Goal: Information Seeking & Learning: Check status

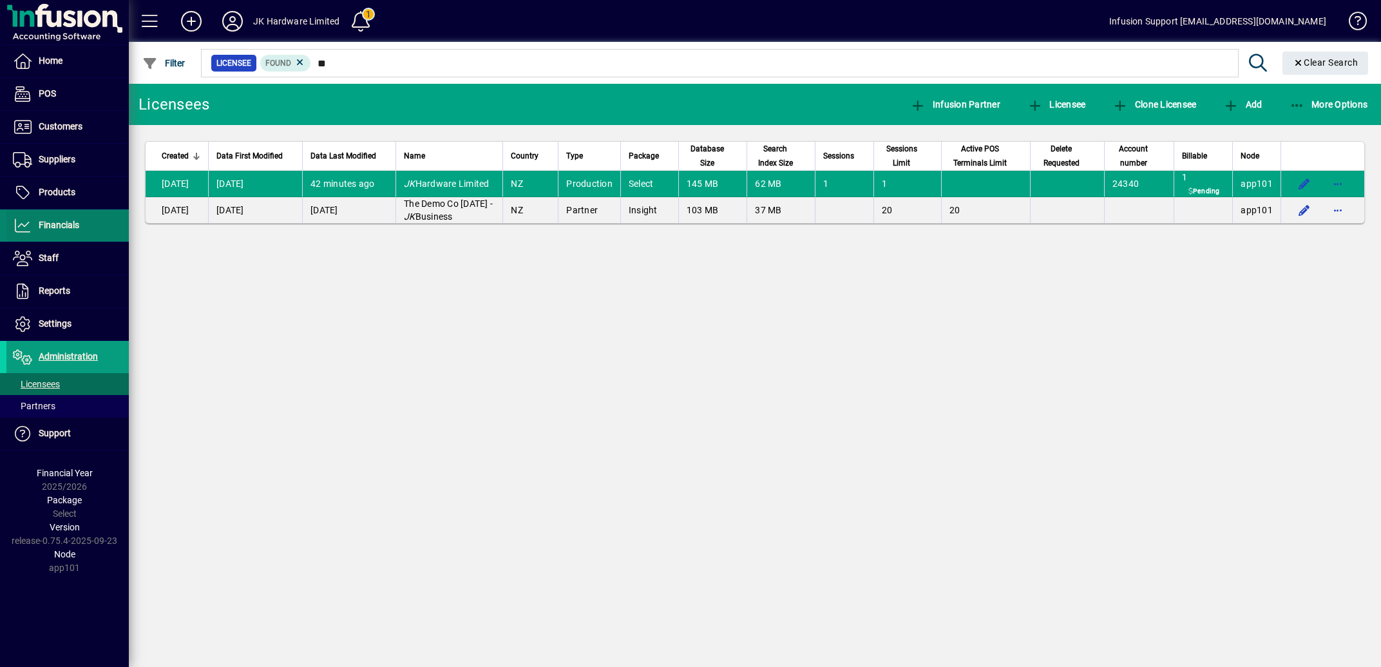
click at [57, 226] on span "Financials" at bounding box center [59, 225] width 41 height 10
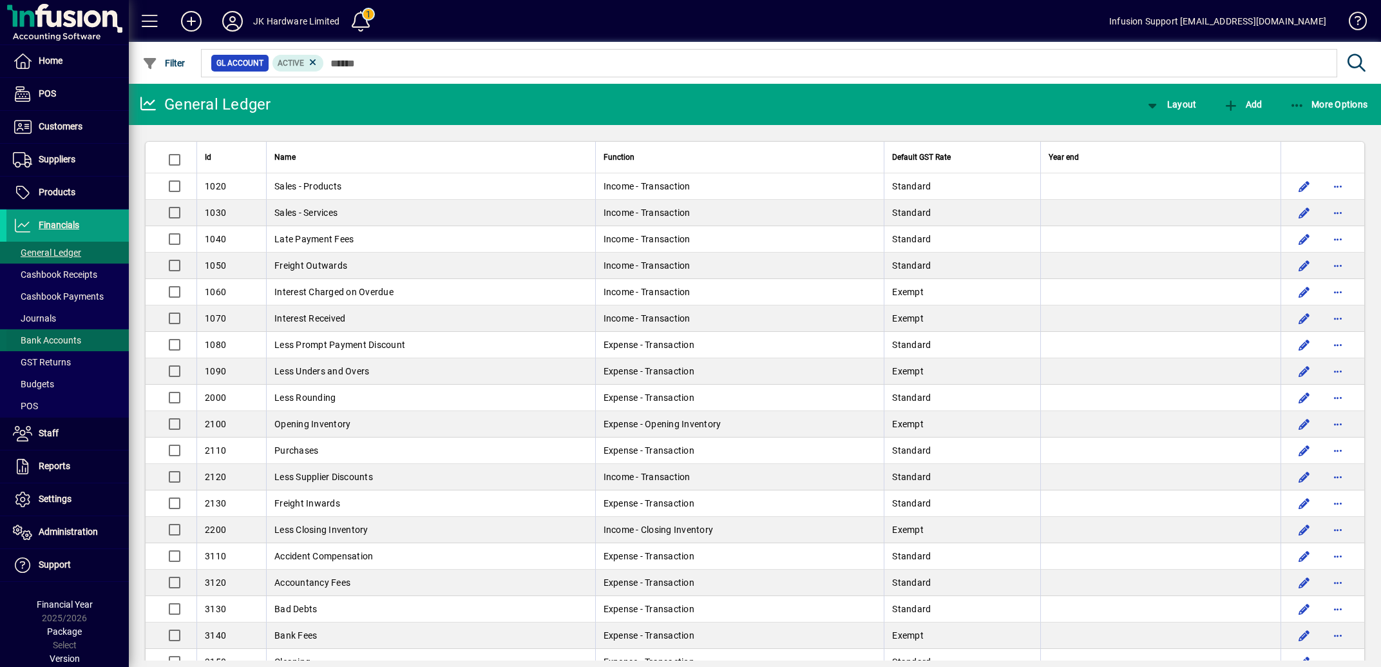
click at [55, 338] on span "Bank Accounts" at bounding box center [47, 340] width 68 height 10
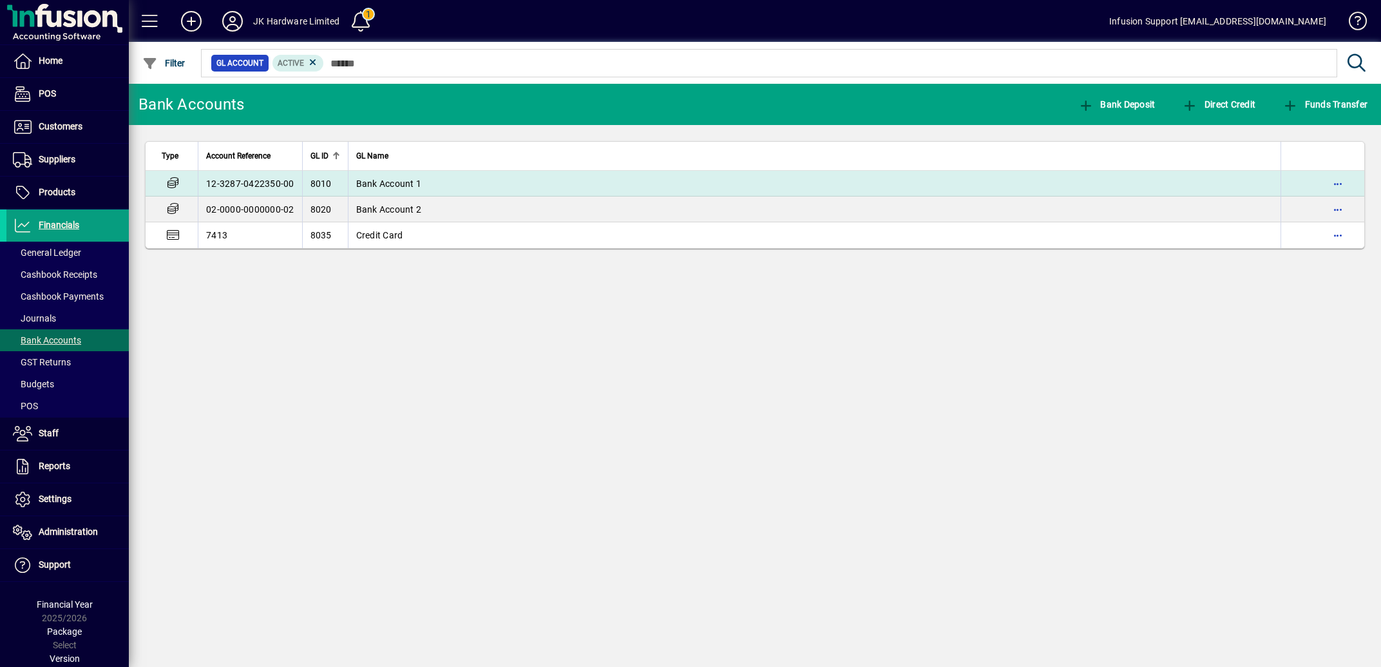
click at [393, 183] on span "Bank Account 1" at bounding box center [389, 183] width 66 height 10
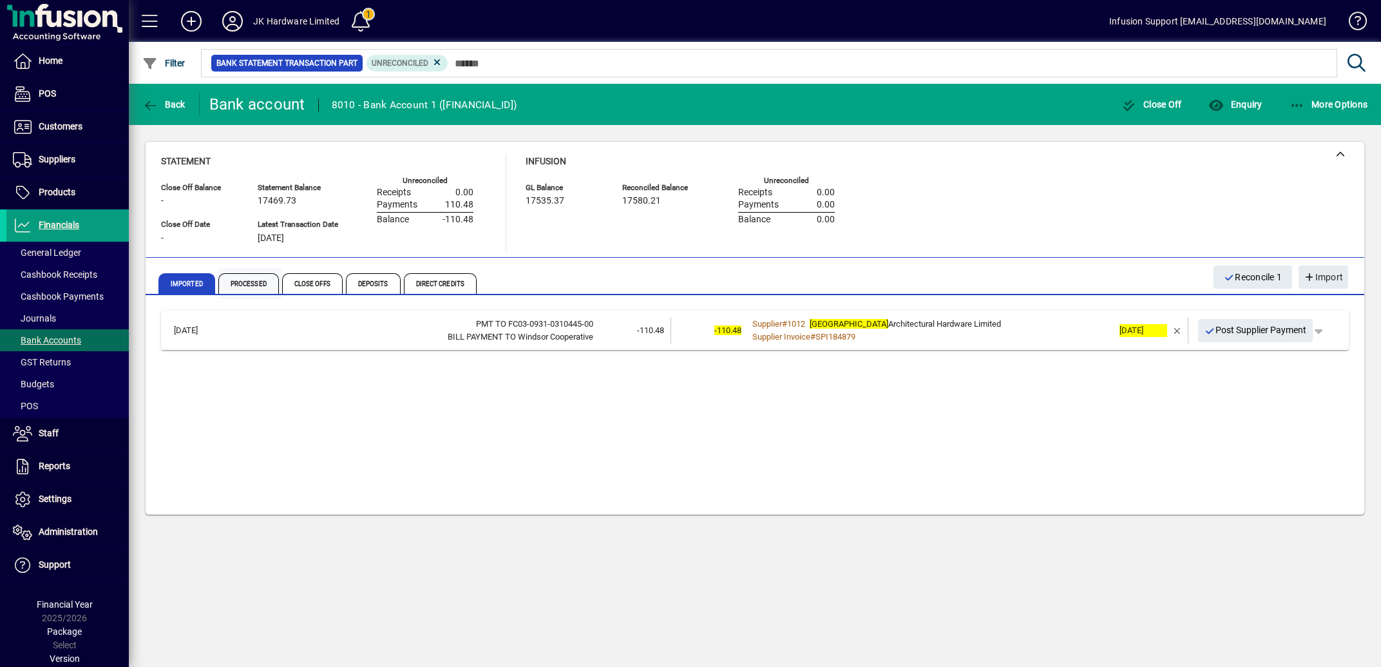
click at [258, 281] on span "Processed" at bounding box center [248, 283] width 61 height 21
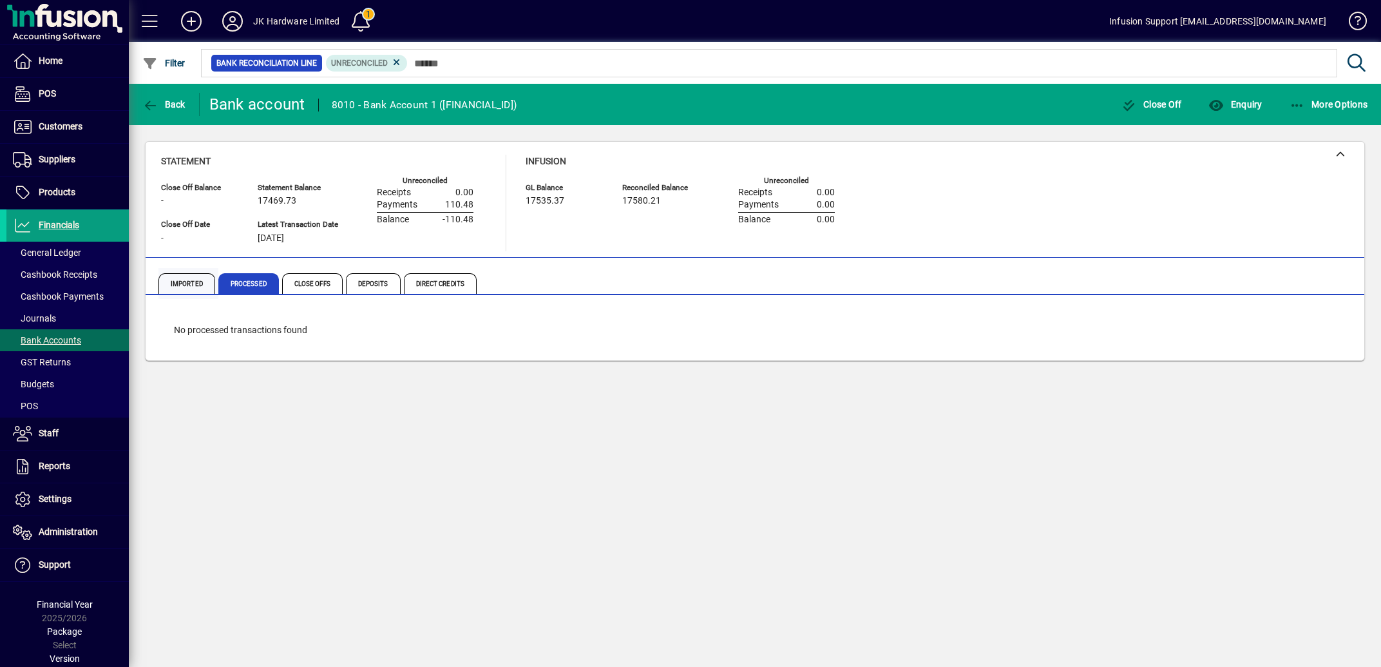
click at [187, 281] on span "Imported" at bounding box center [186, 283] width 57 height 21
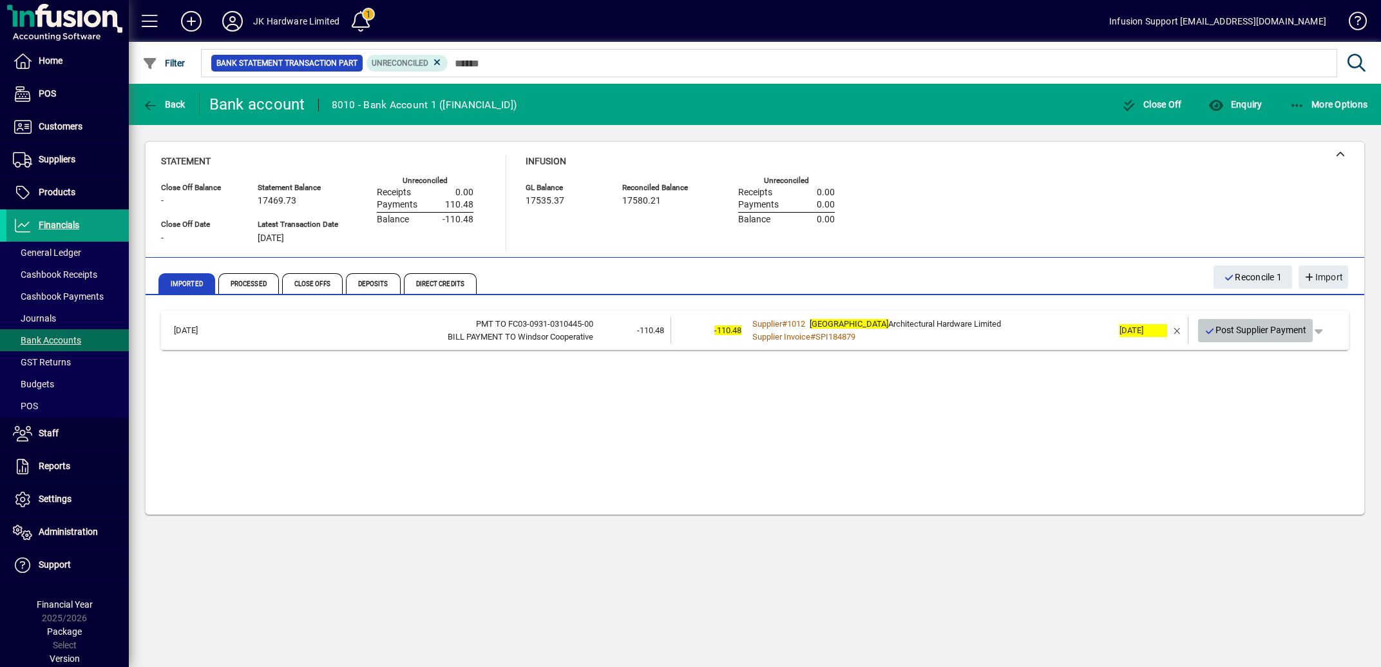
click at [1207, 328] on icon "button" at bounding box center [1211, 331] width 12 height 9
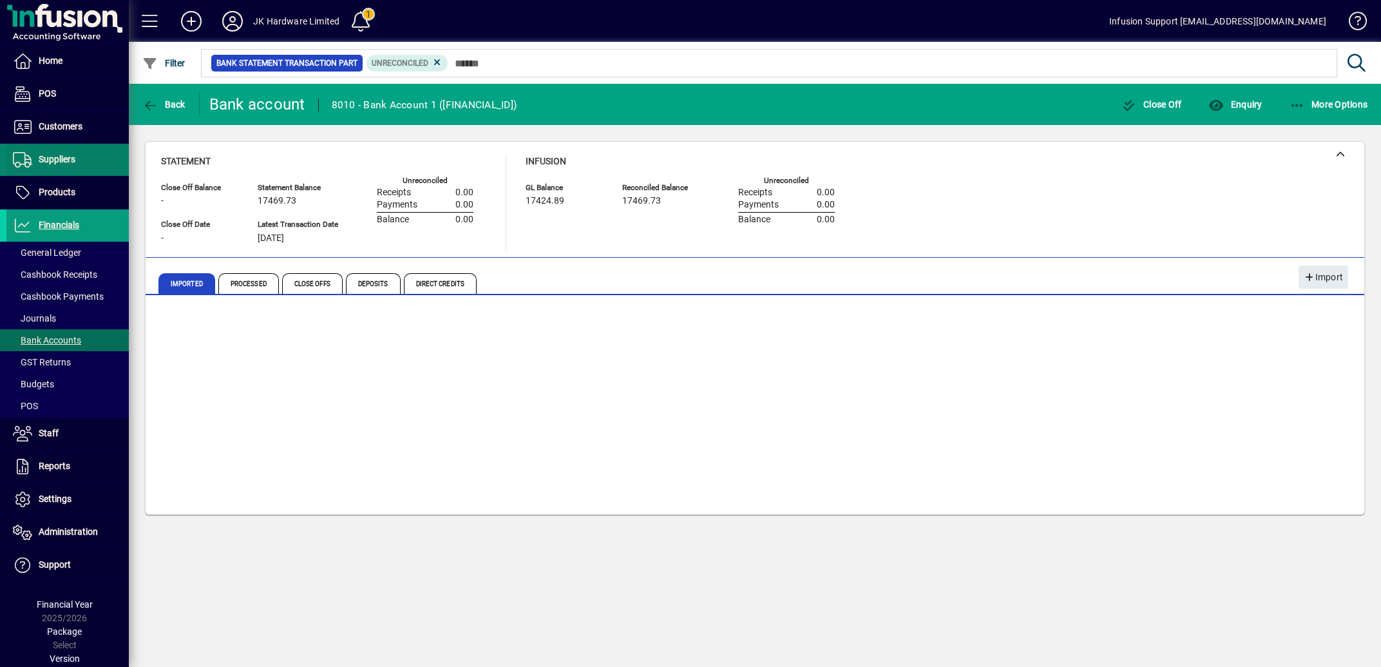
click at [53, 159] on span "Suppliers" at bounding box center [57, 159] width 37 height 10
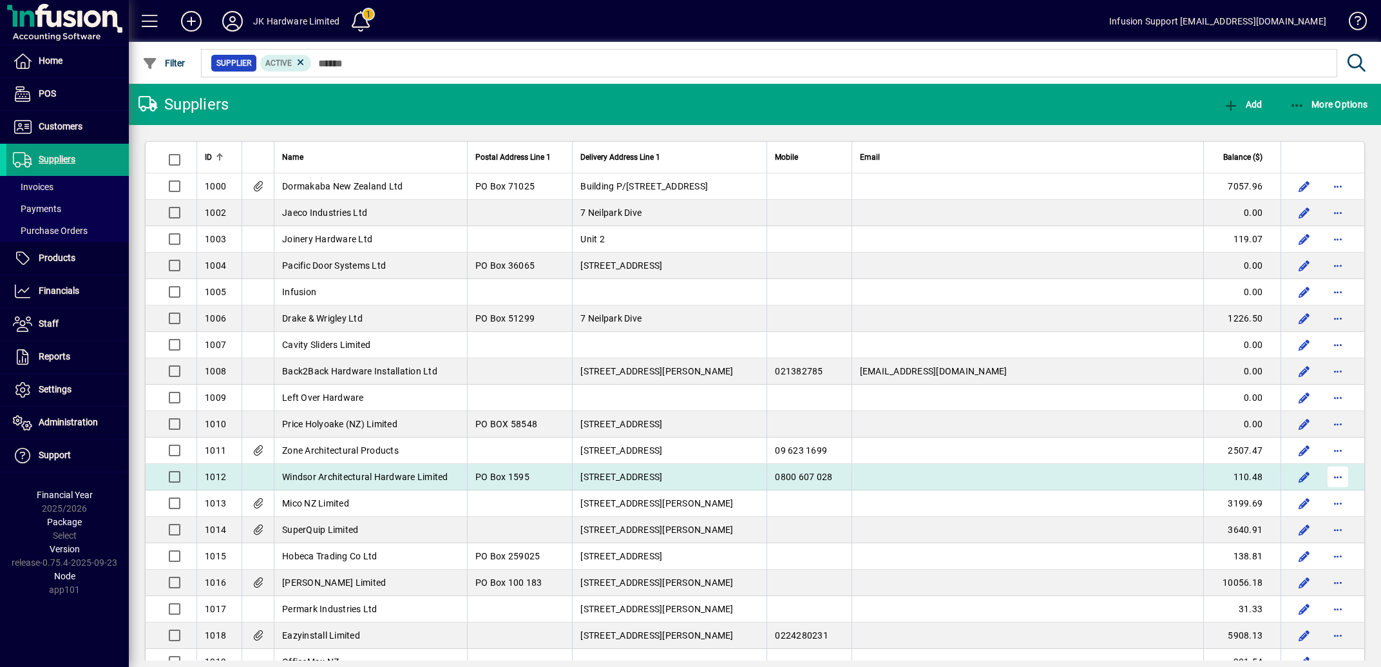
click at [1329, 486] on span "button" at bounding box center [1337, 476] width 31 height 31
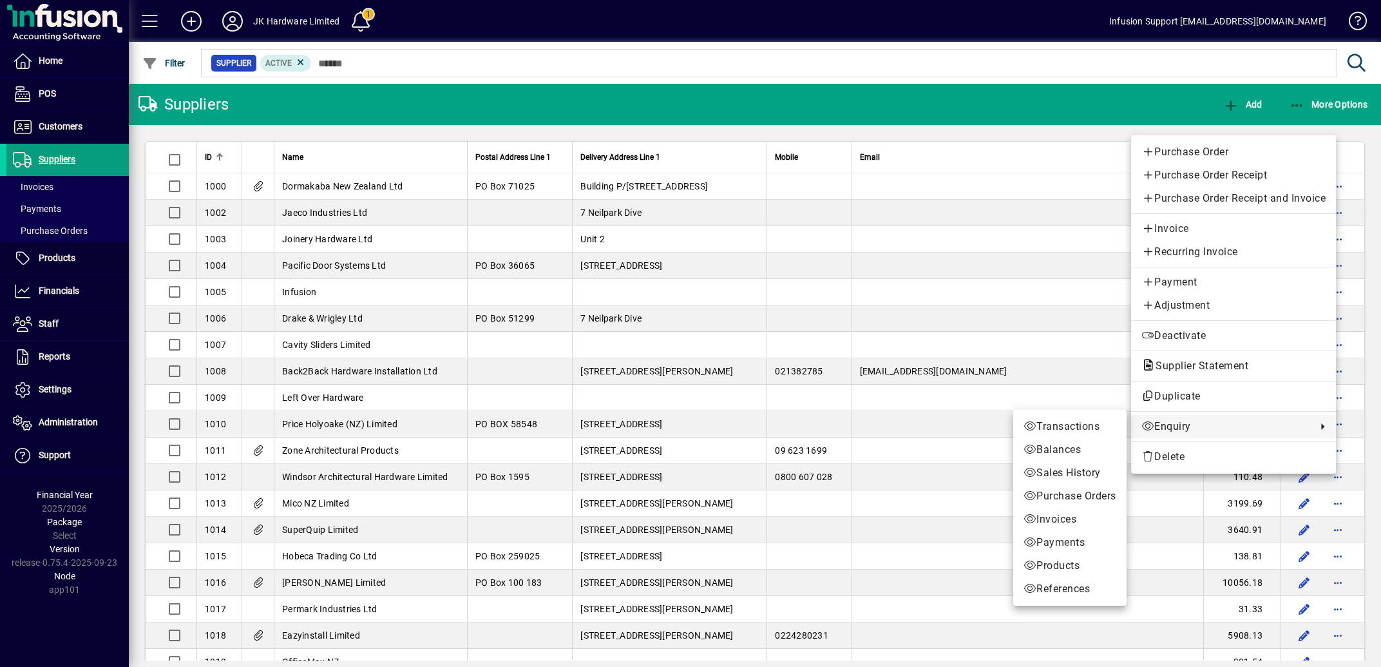
drag, startPoint x: 1163, startPoint y: 428, endPoint x: 572, endPoint y: 292, distance: 606.7
click at [1164, 428] on span "Enquiry" at bounding box center [1225, 426] width 169 height 15
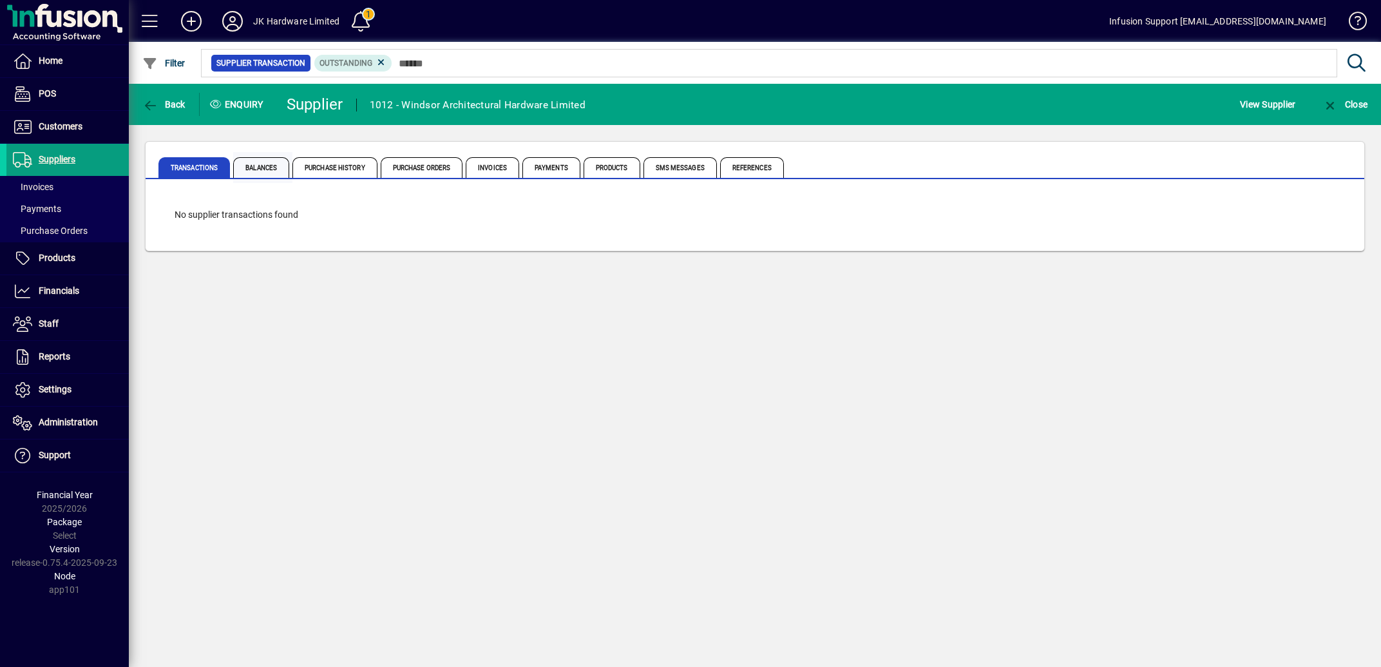
click at [262, 165] on span "Balances" at bounding box center [261, 167] width 56 height 21
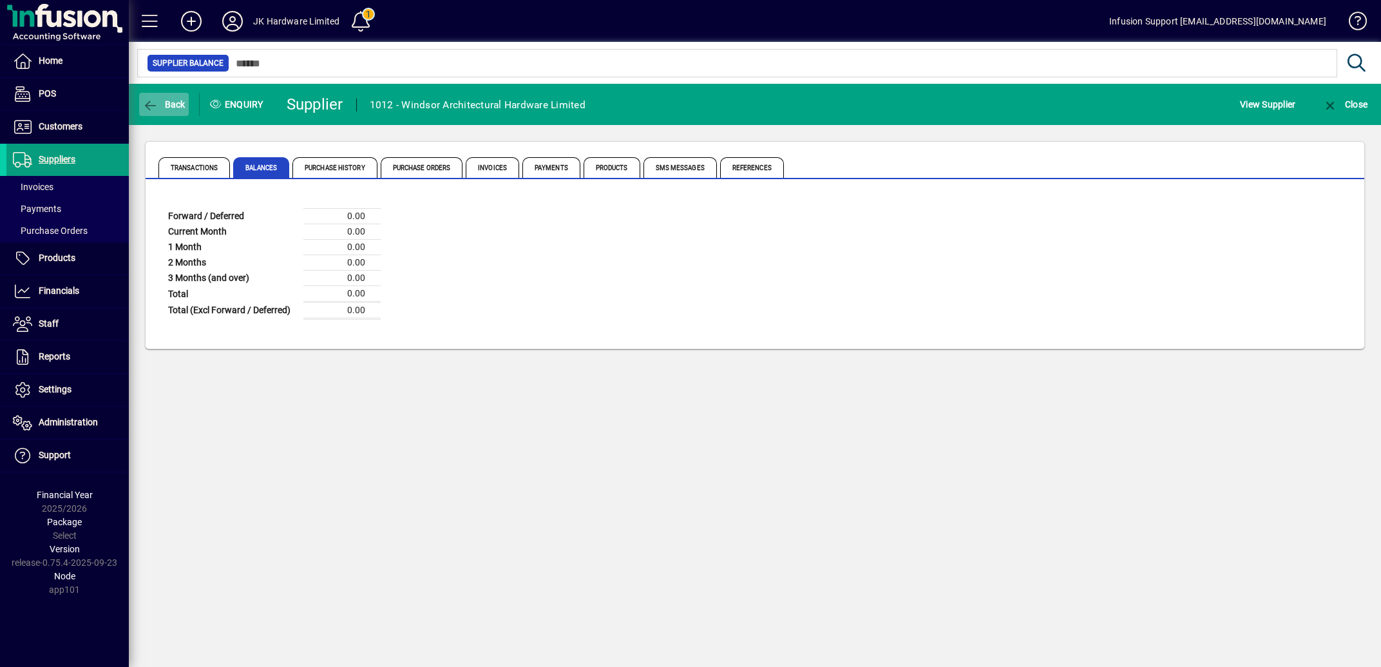
click at [148, 96] on span "button" at bounding box center [164, 104] width 50 height 31
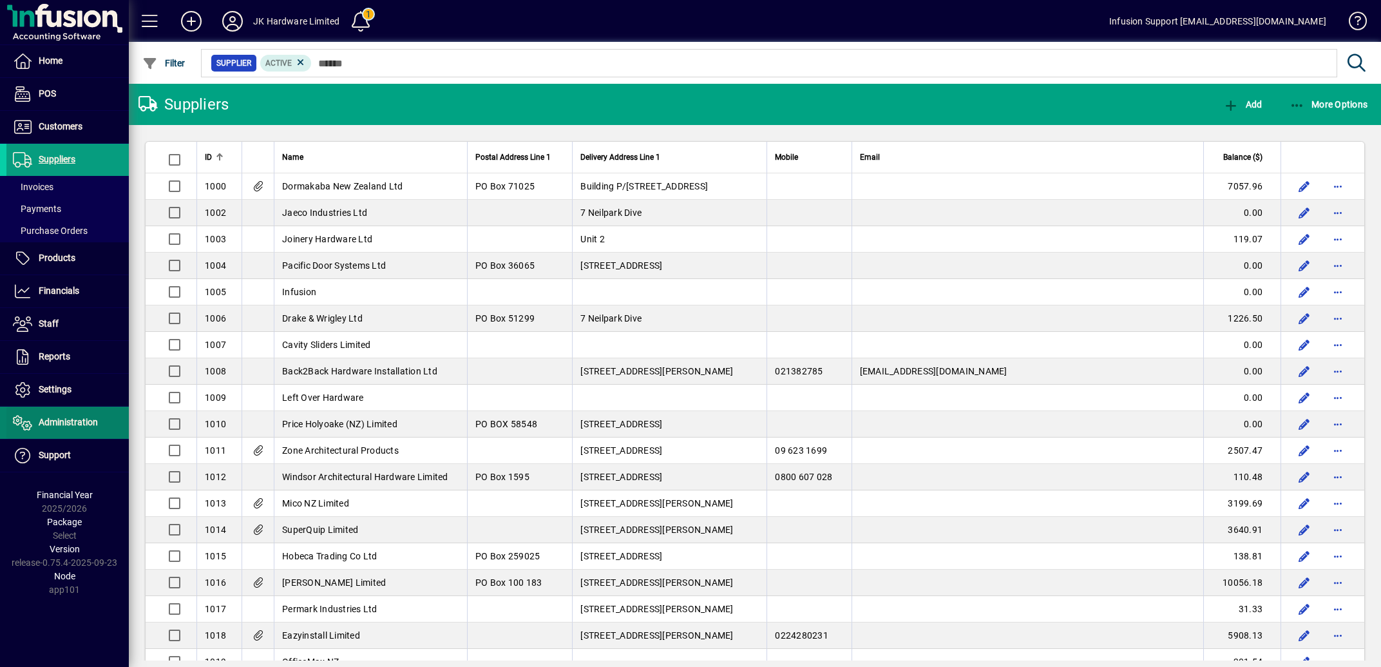
click at [71, 425] on span "Administration" at bounding box center [68, 422] width 59 height 10
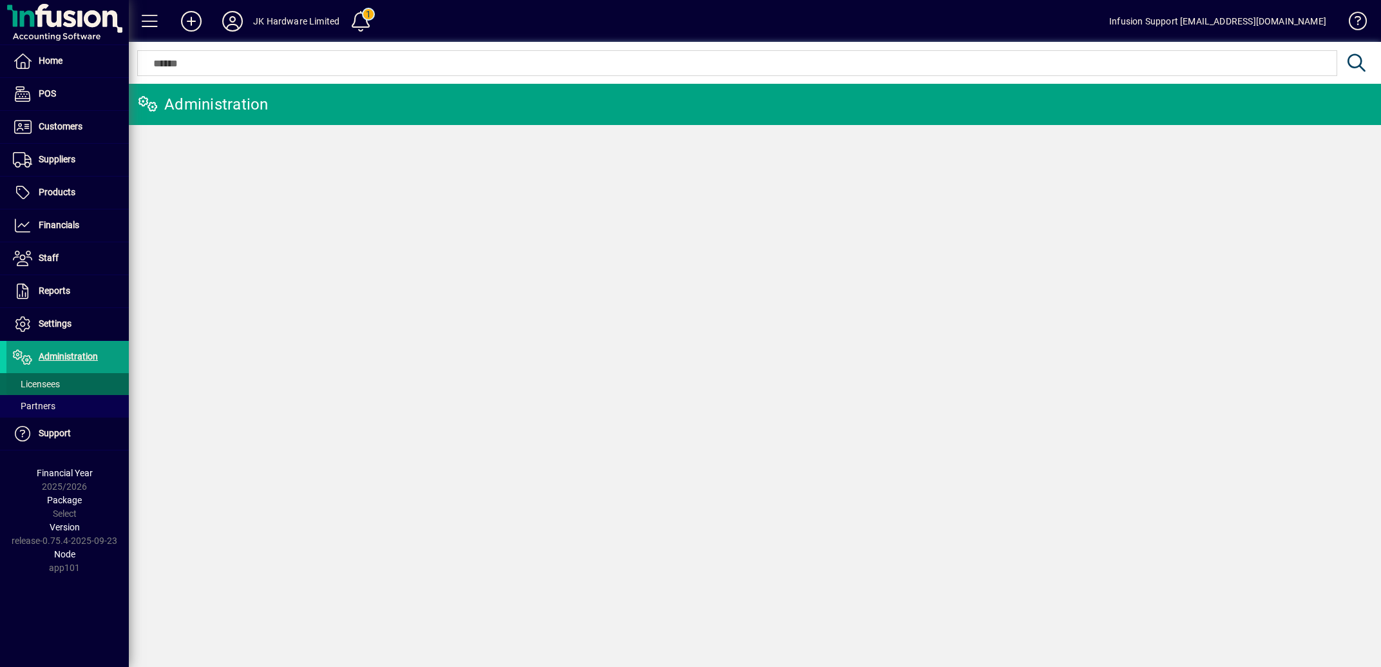
click at [45, 381] on span "Licensees" at bounding box center [36, 384] width 47 height 10
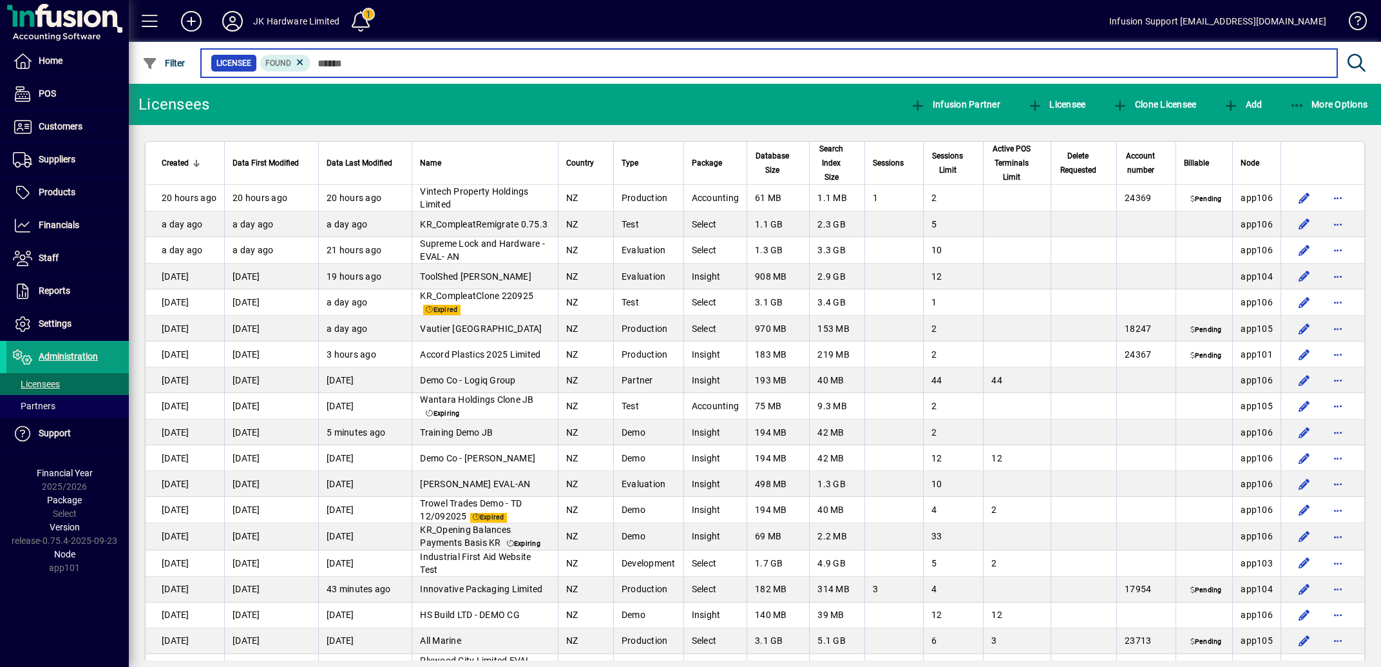
click at [422, 66] on input "text" at bounding box center [819, 63] width 1016 height 18
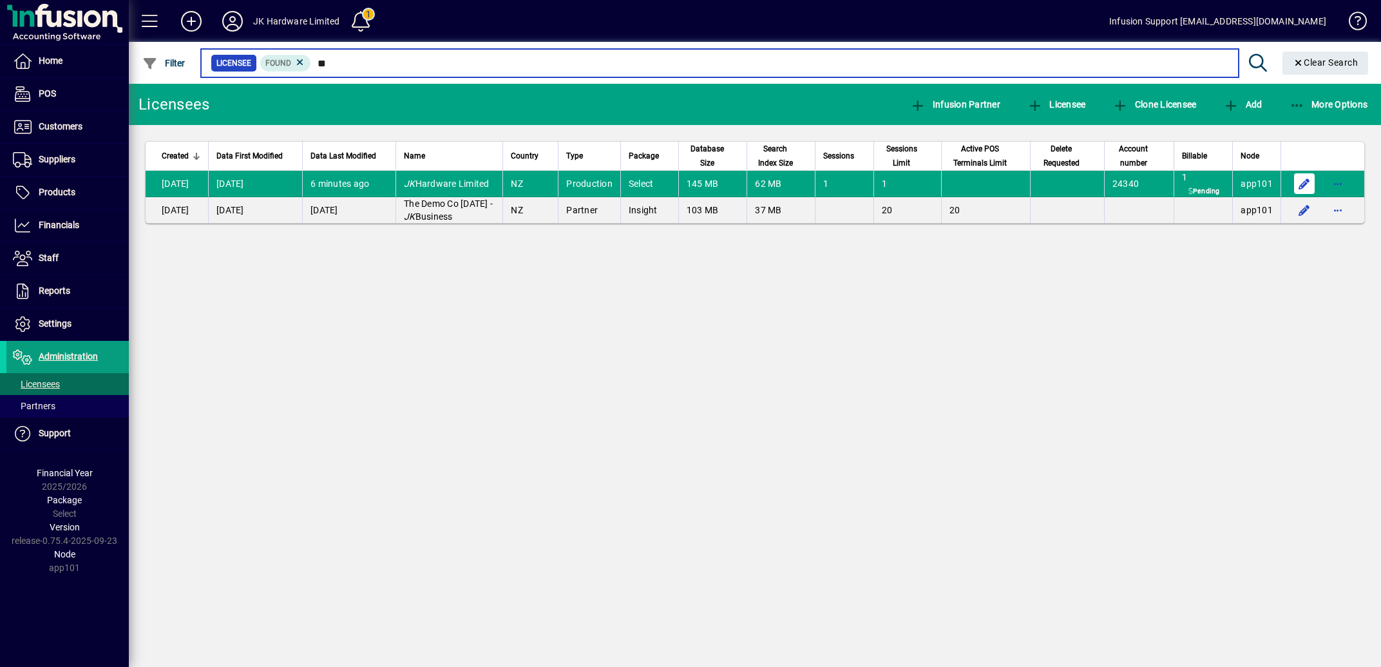
type input "**"
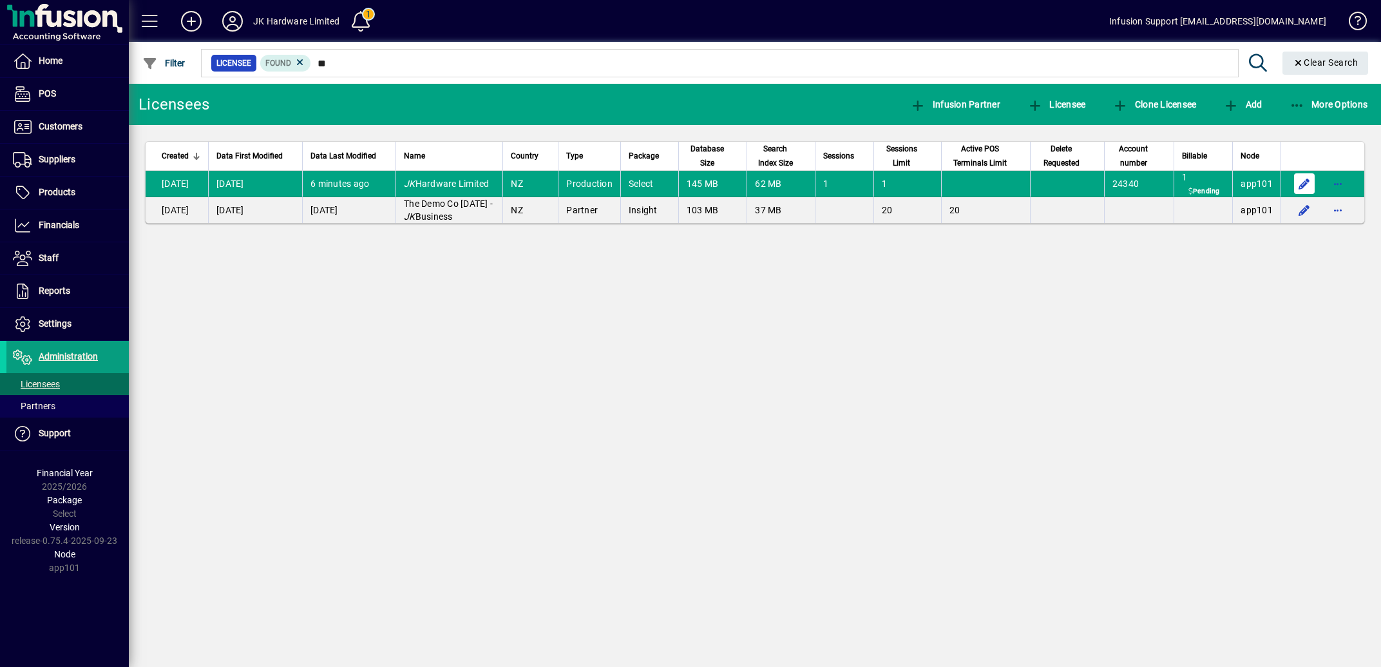
click at [1300, 199] on span "button" at bounding box center [1304, 183] width 31 height 31
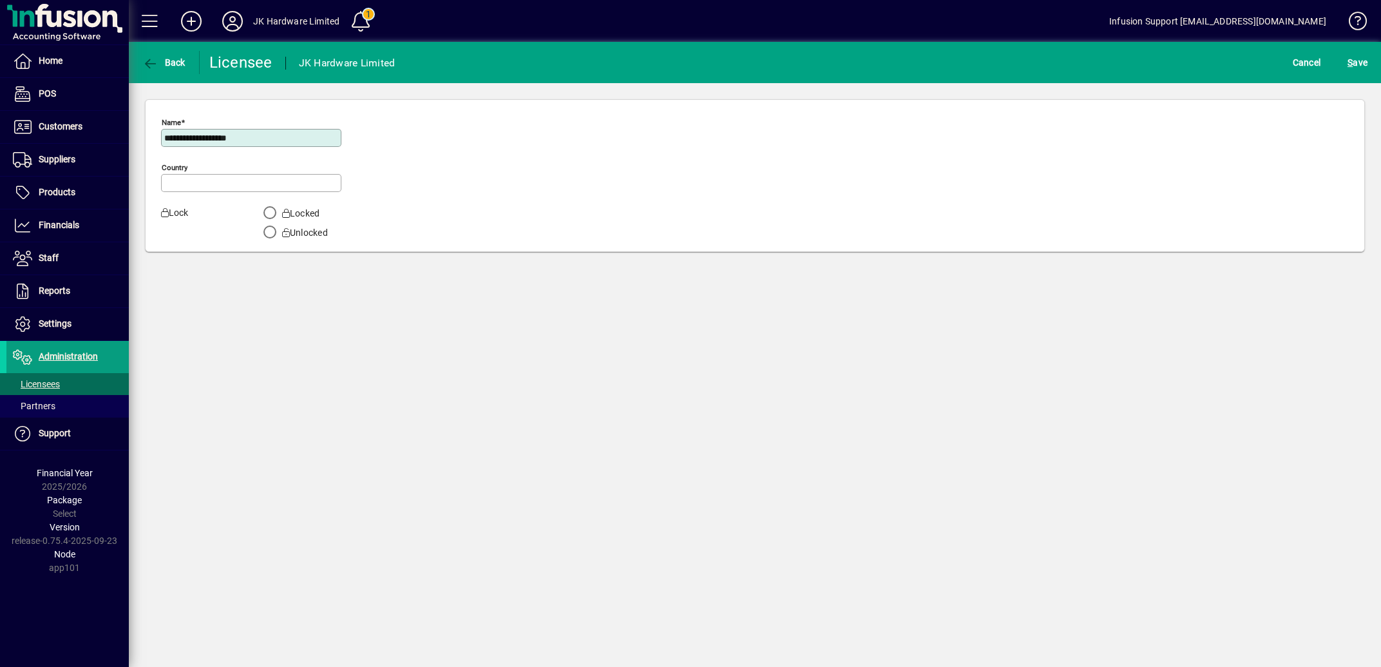
type input "**********"
click at [231, 19] on icon at bounding box center [233, 21] width 26 height 21
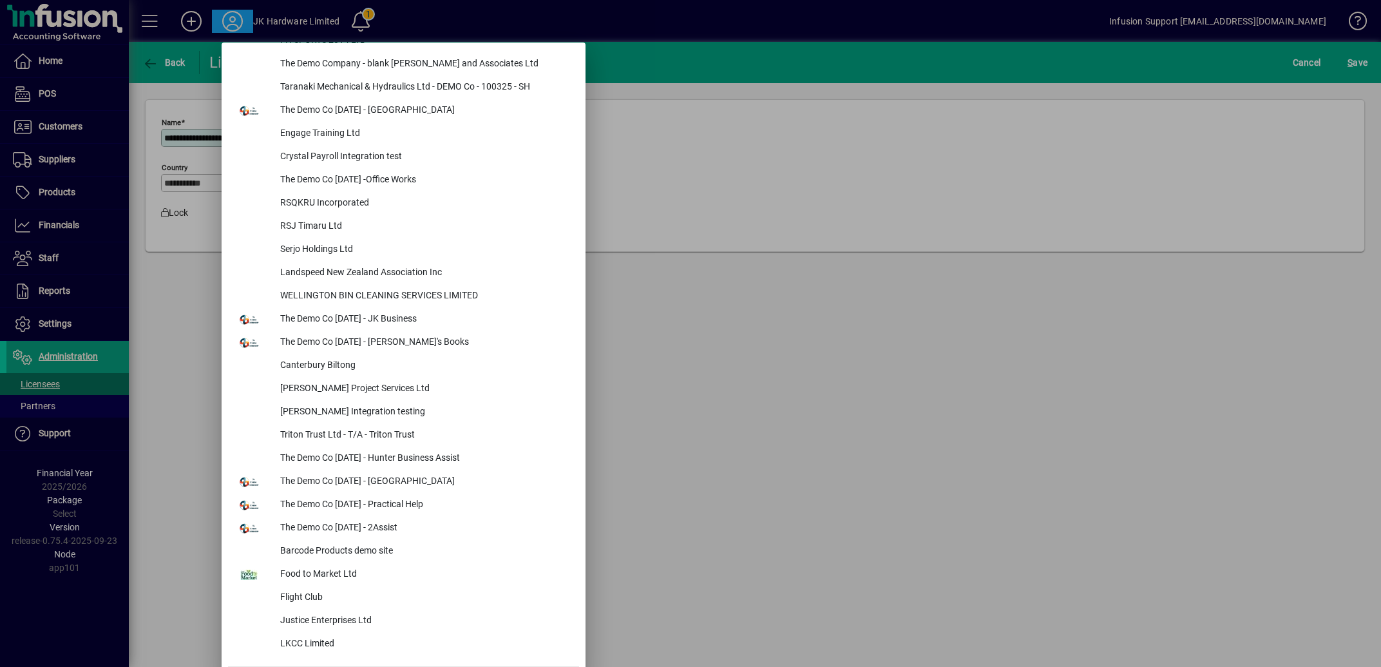
scroll to position [5447, 0]
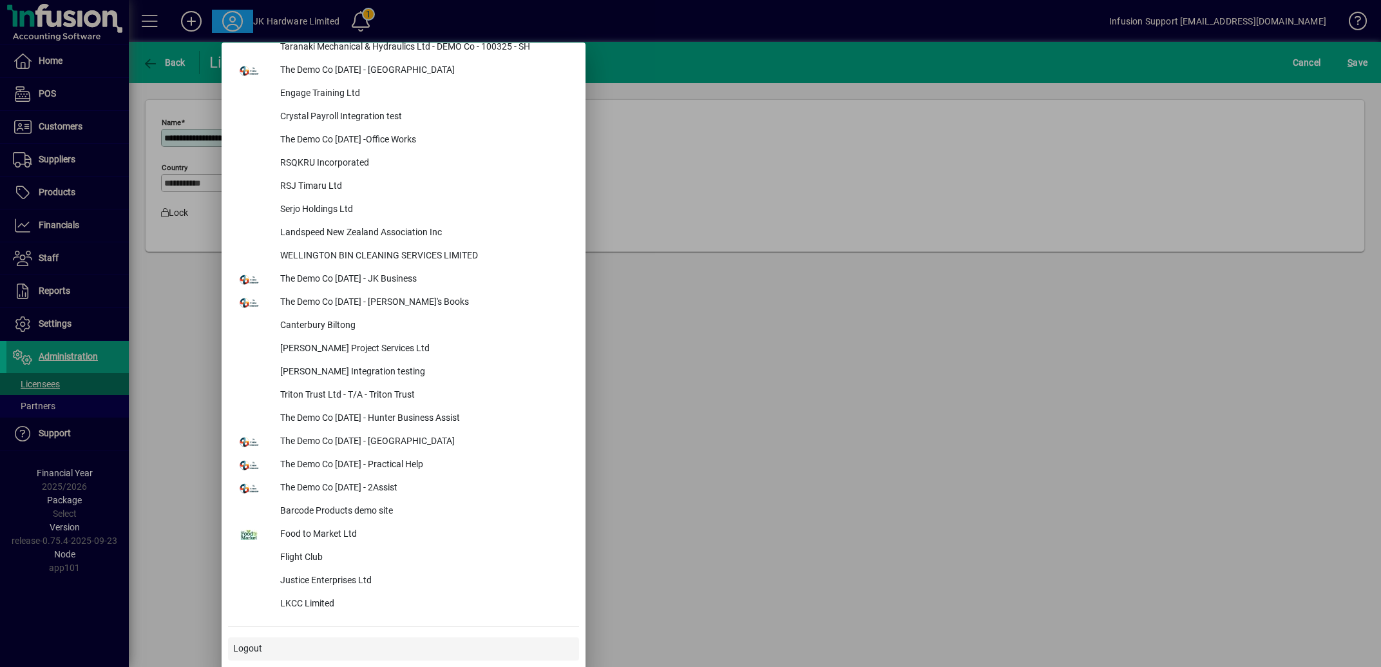
click at [257, 645] on span "Logout" at bounding box center [247, 649] width 29 height 14
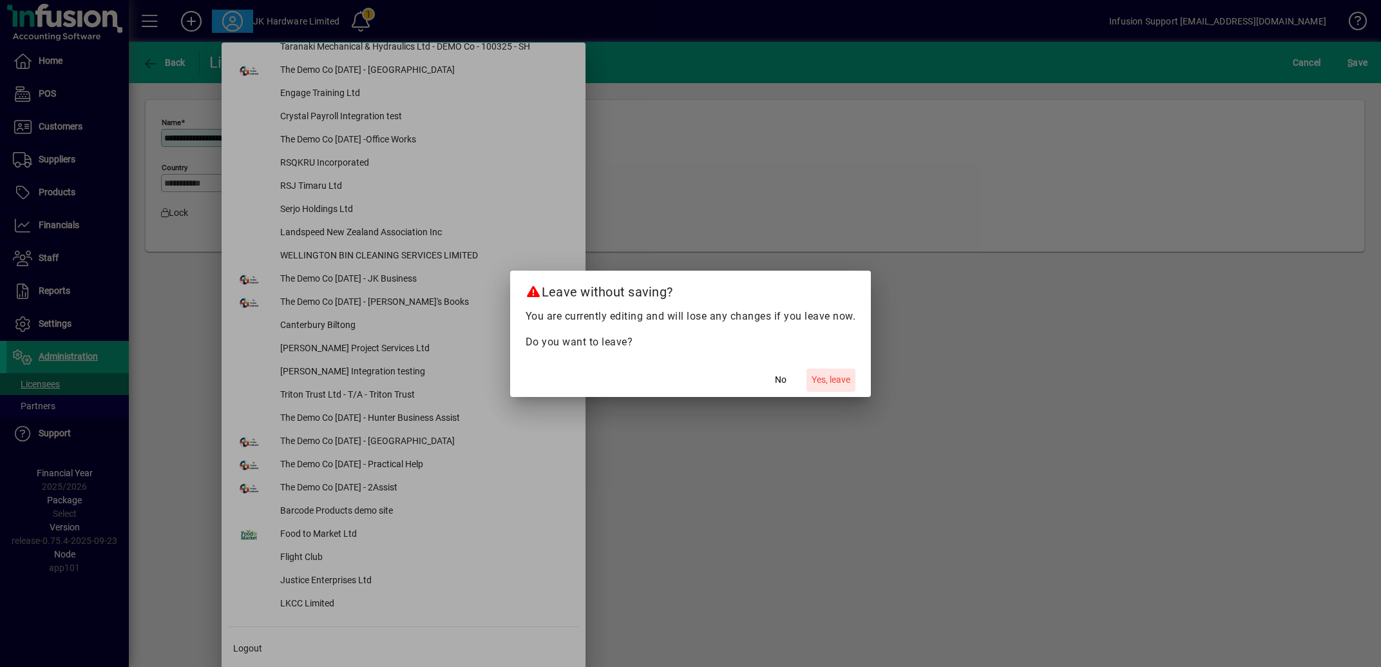
click at [832, 380] on span "Yes, leave" at bounding box center [831, 380] width 39 height 14
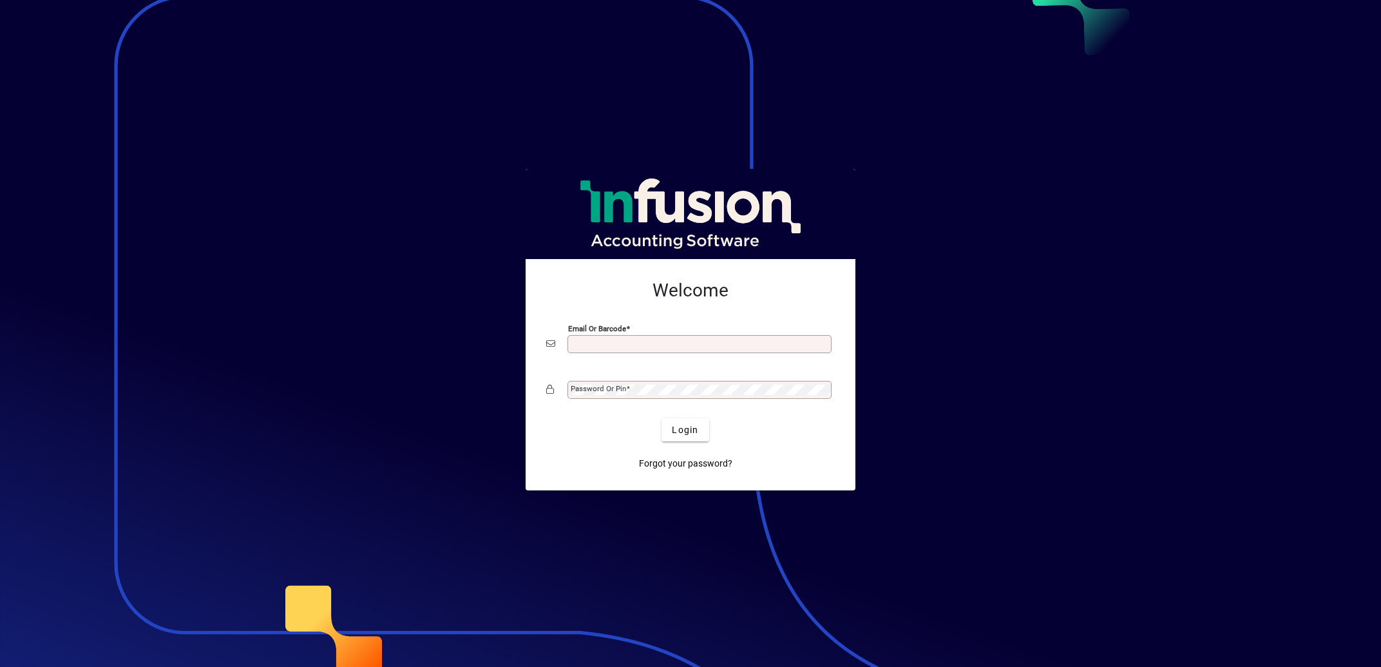
click at [320, 251] on div at bounding box center [690, 333] width 1381 height 667
click at [611, 341] on mat-label "Email or Barcode" at bounding box center [600, 342] width 58 height 9
click at [611, 341] on input "Email or Barcode" at bounding box center [701, 344] width 260 height 10
type input "**********"
click at [683, 432] on span "Login" at bounding box center [685, 430] width 26 height 14
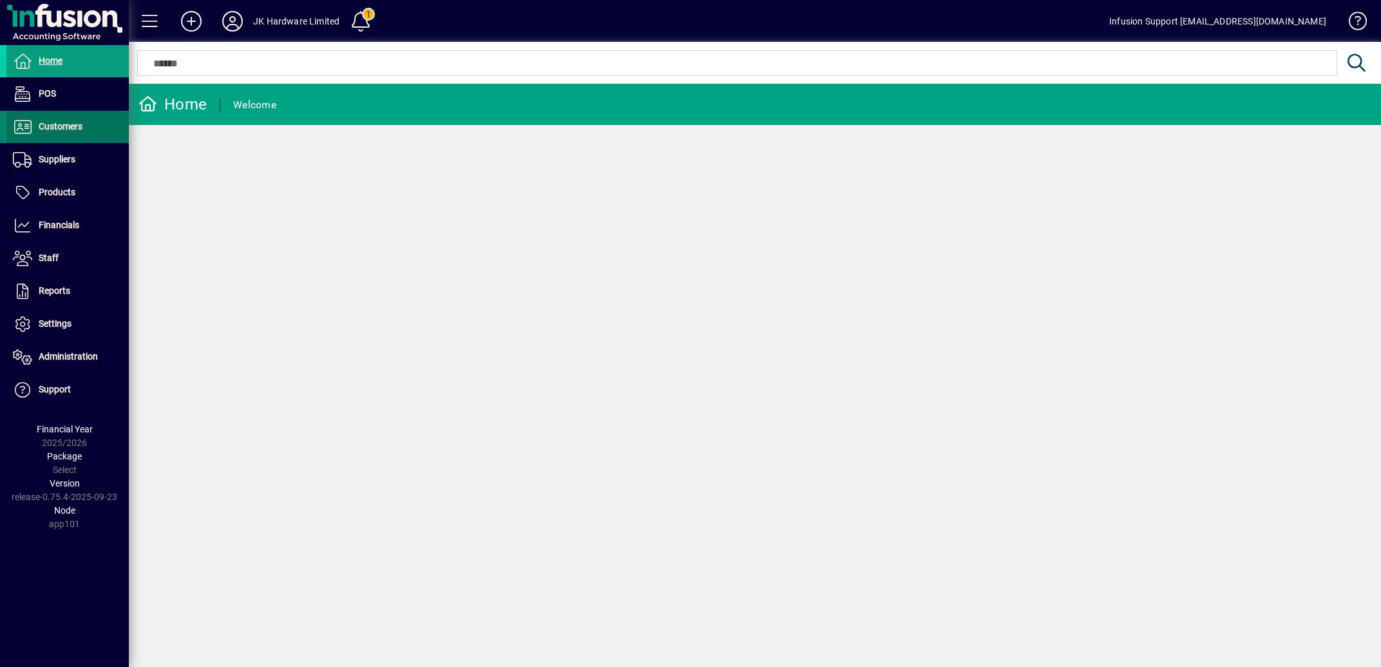
click at [61, 124] on span "Customers" at bounding box center [61, 126] width 44 height 10
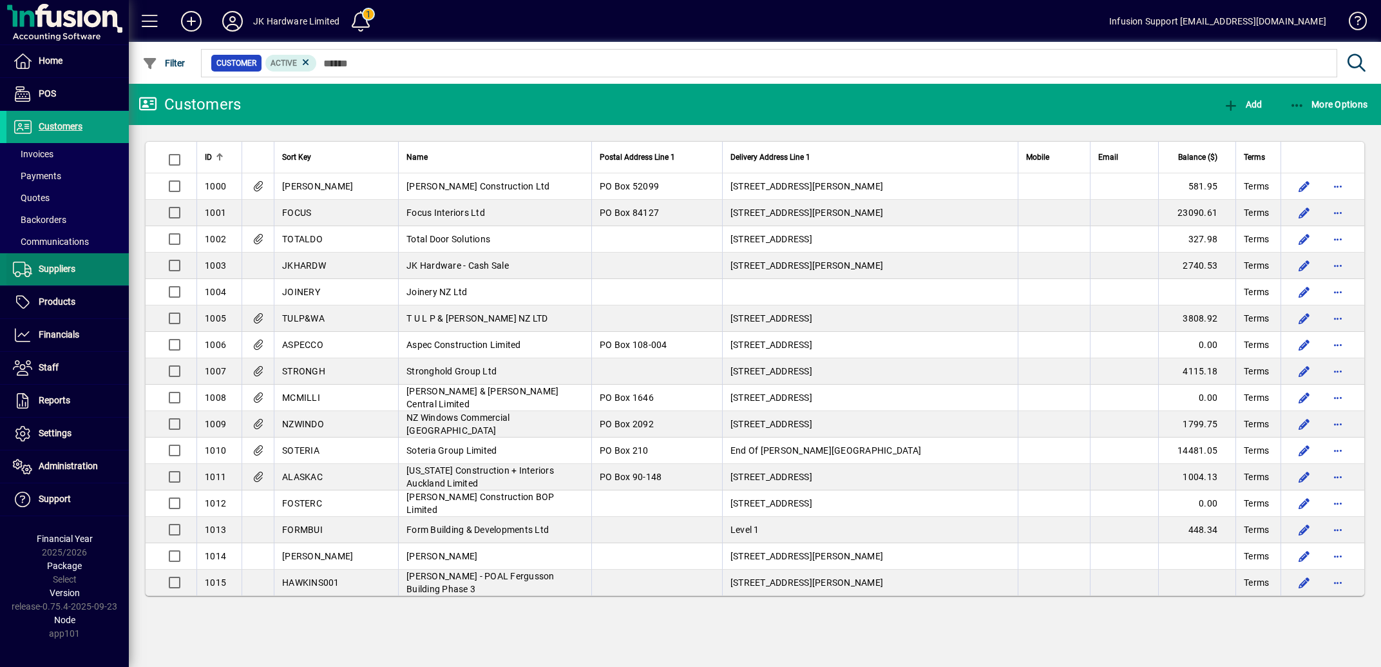
click at [61, 267] on span "Suppliers" at bounding box center [57, 268] width 37 height 10
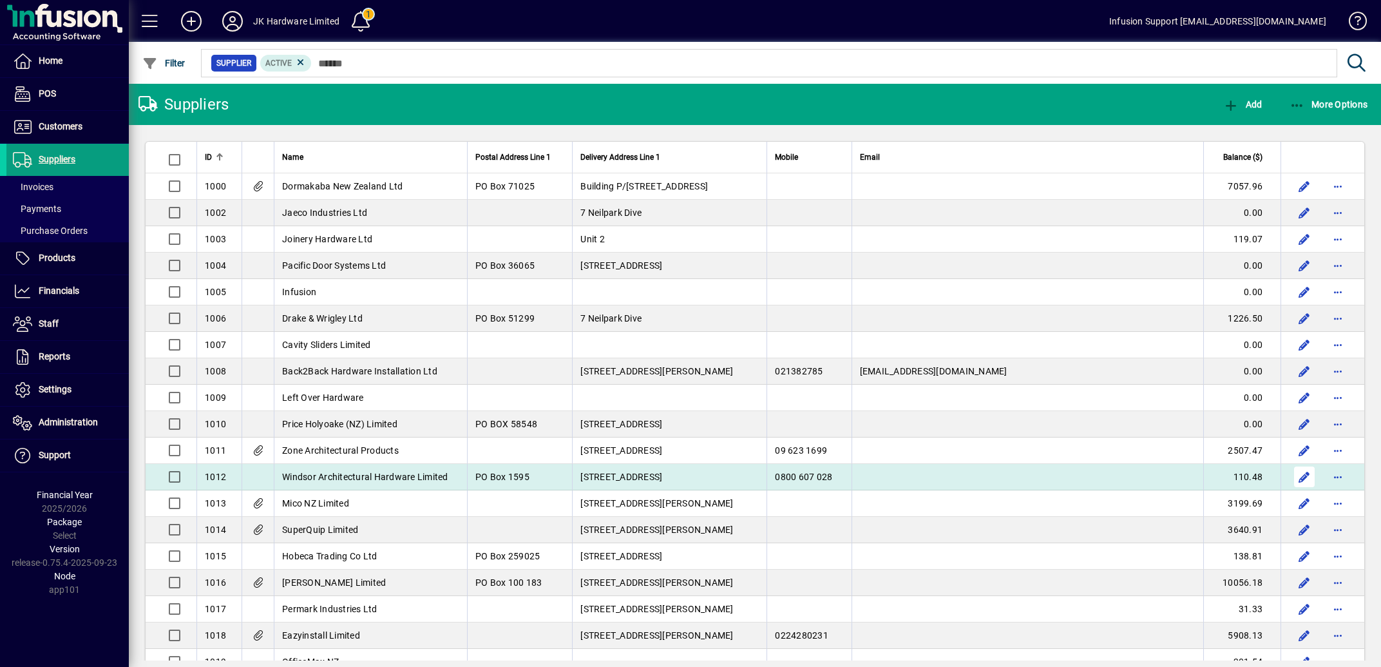
click at [1291, 486] on span "button" at bounding box center [1304, 476] width 31 height 31
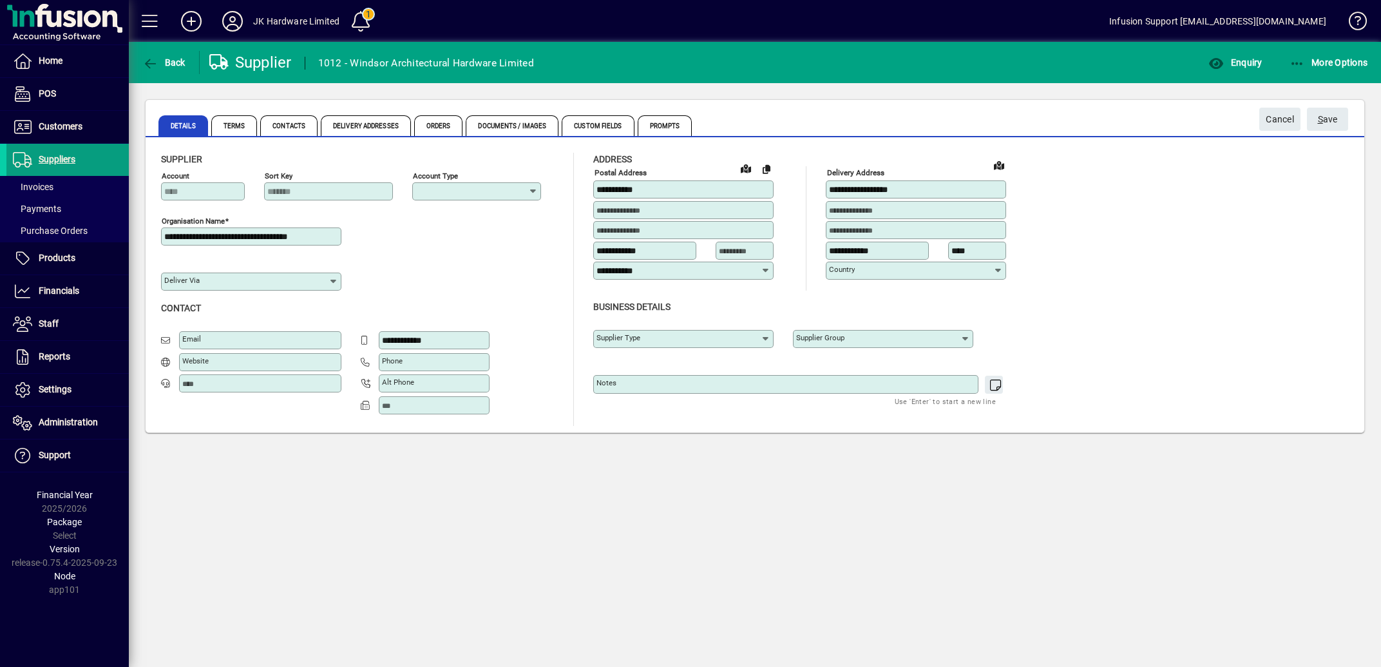
type input "**********"
click at [1233, 64] on span "Enquiry" at bounding box center [1234, 62] width 53 height 10
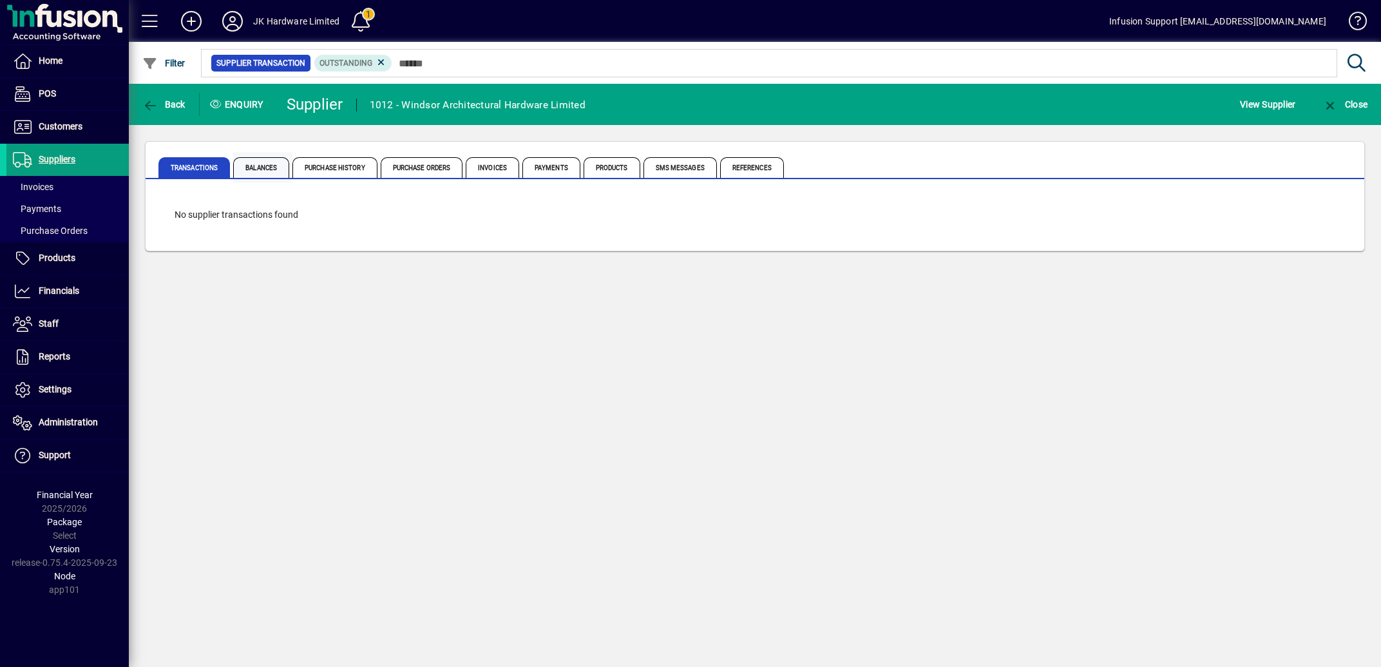
click at [271, 167] on span "Balances" at bounding box center [261, 167] width 56 height 21
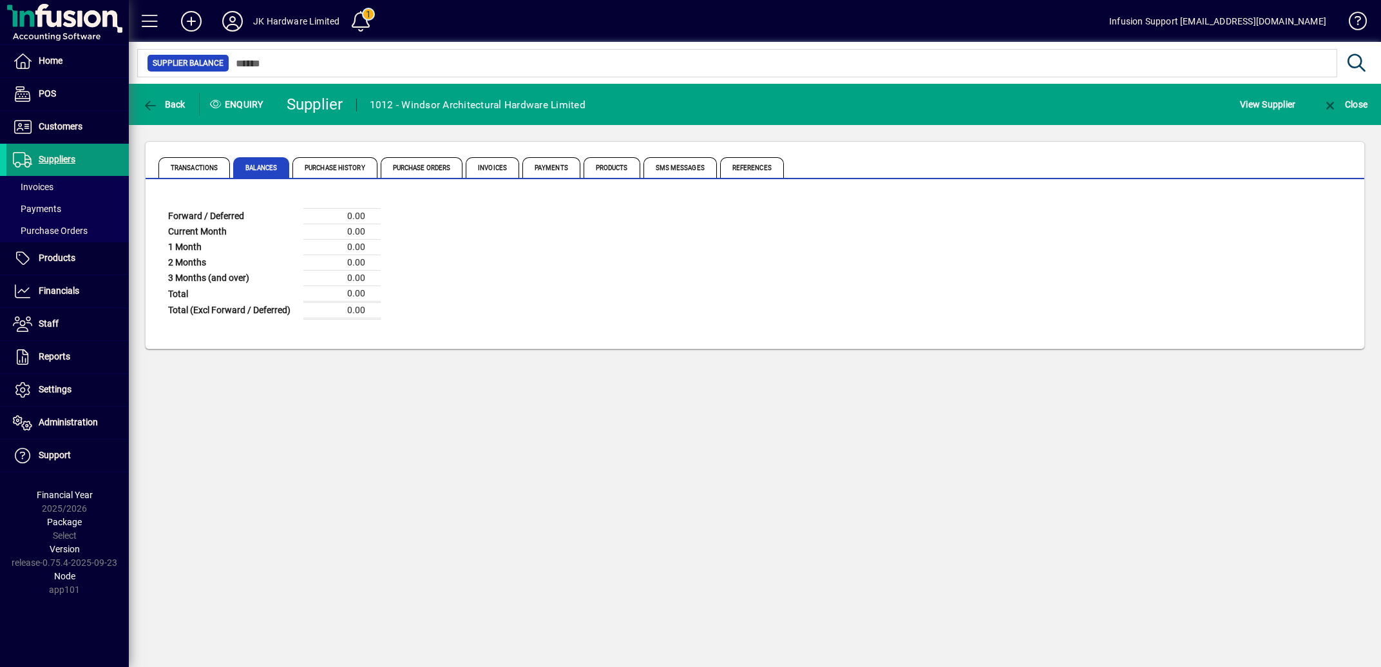
click at [62, 160] on span "Suppliers" at bounding box center [57, 159] width 37 height 10
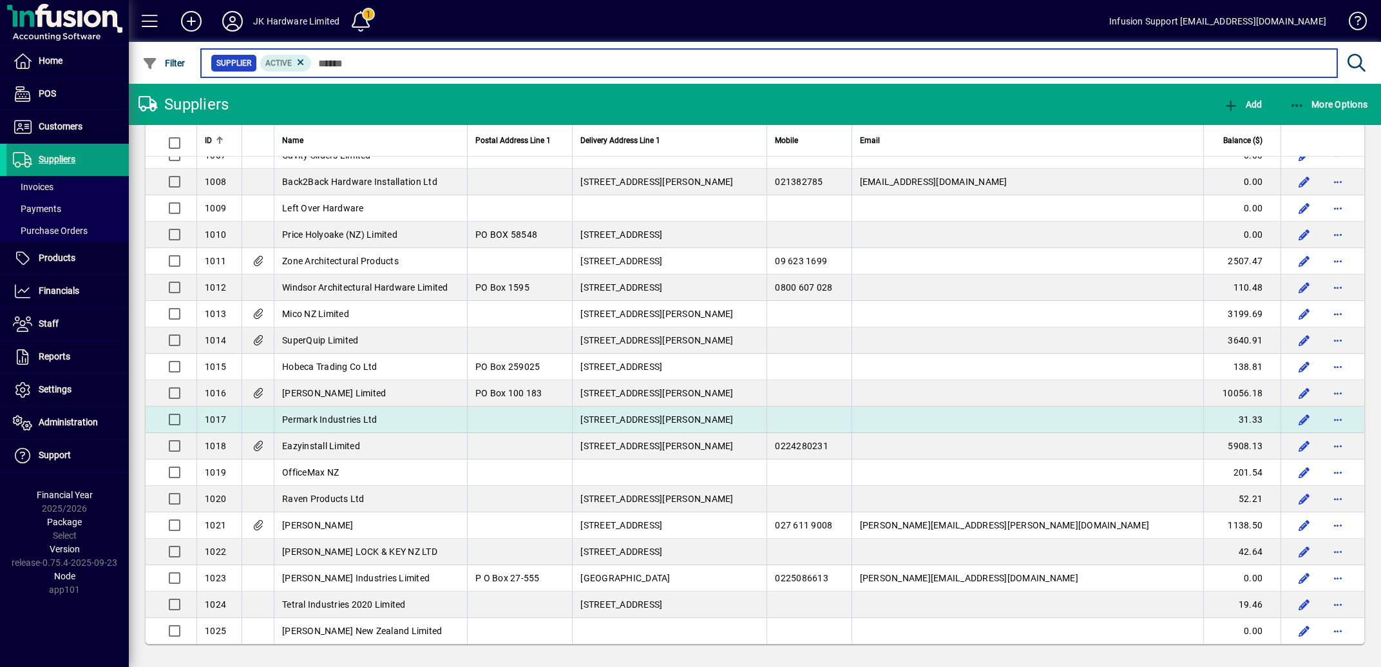
scroll to position [206, 0]
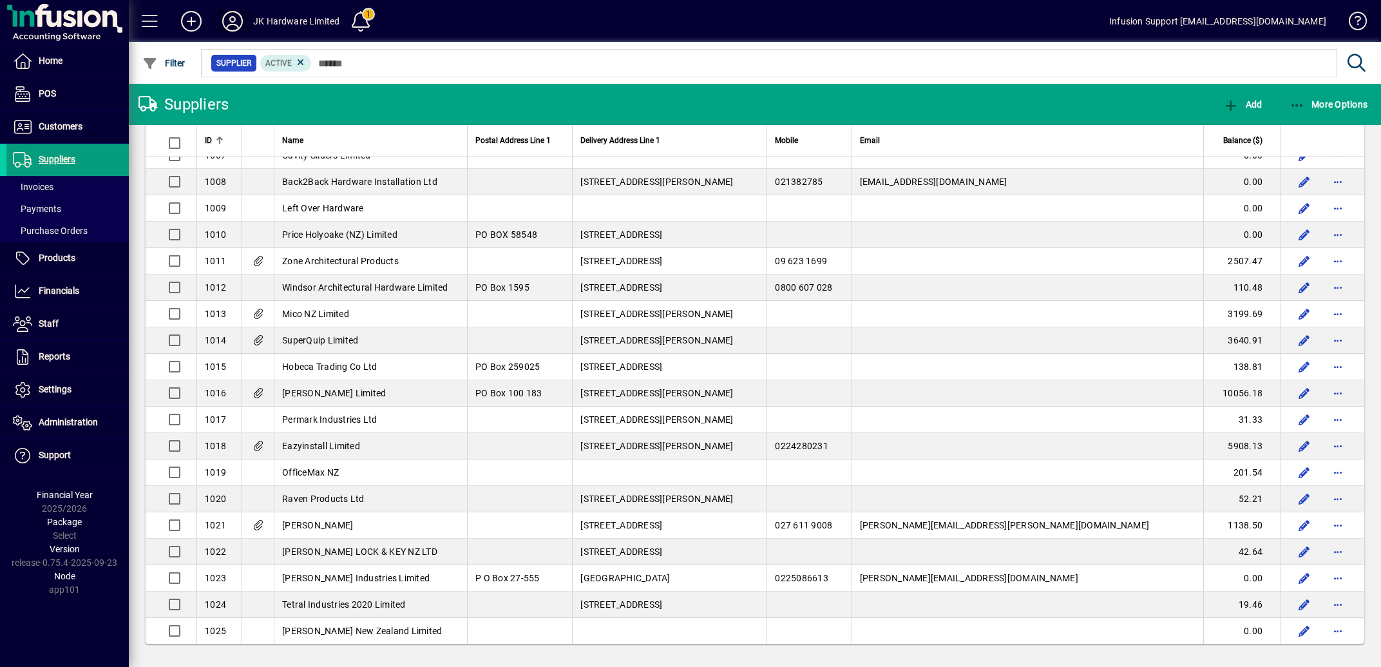
click at [231, 19] on icon at bounding box center [233, 21] width 26 height 21
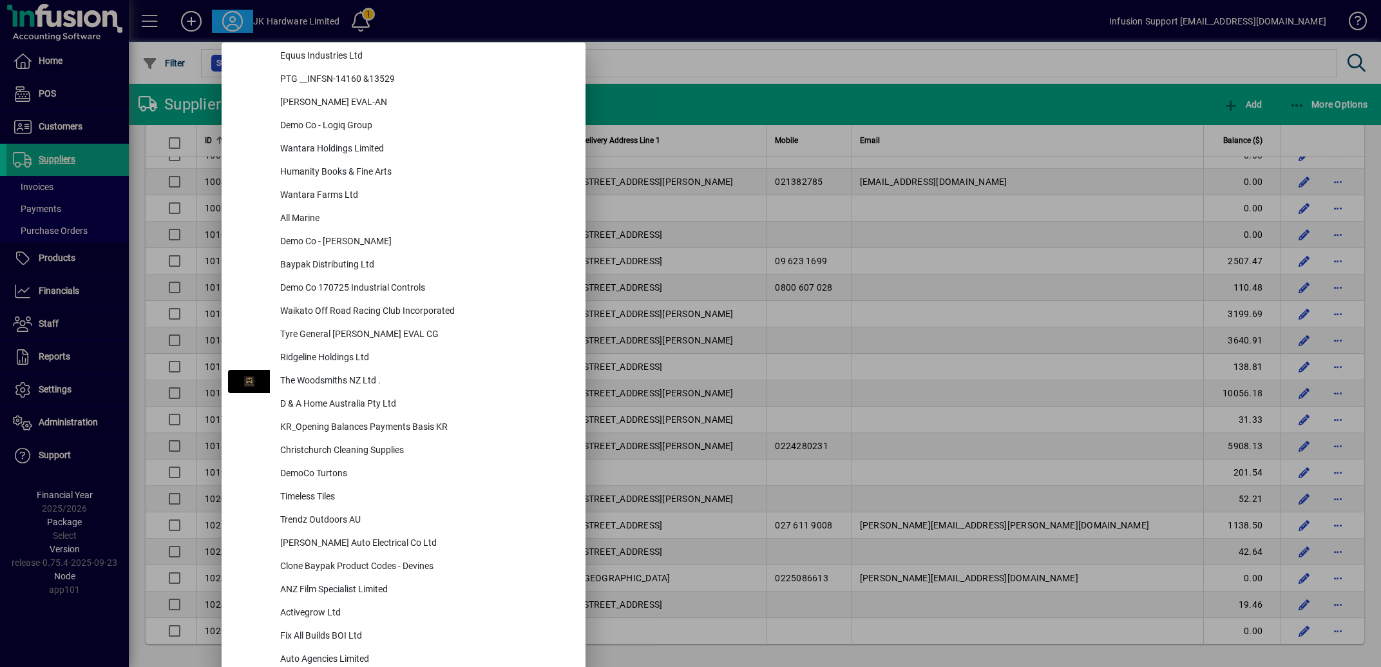
scroll to position [5447, 0]
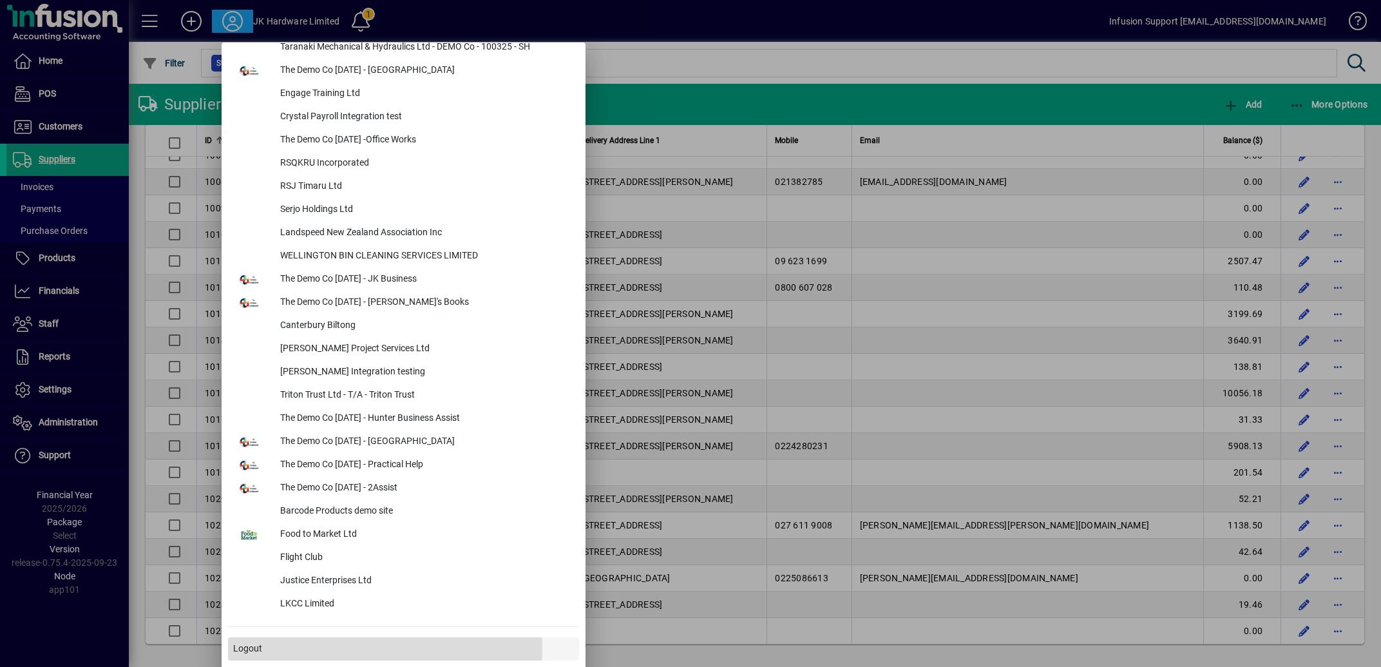
click at [251, 646] on span "Logout" at bounding box center [247, 649] width 29 height 14
